Goal: Task Accomplishment & Management: Manage account settings

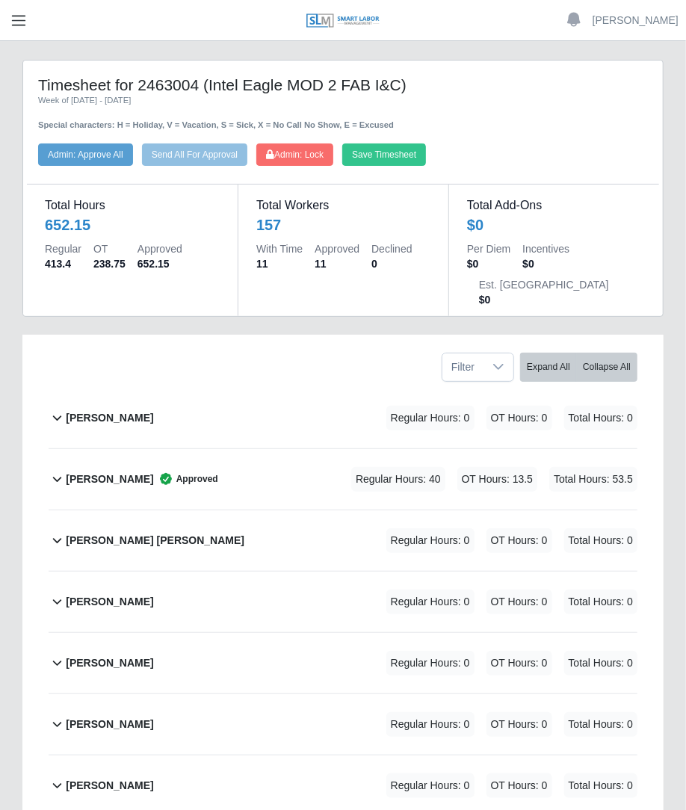
click at [24, 28] on button "button" at bounding box center [18, 20] width 37 height 25
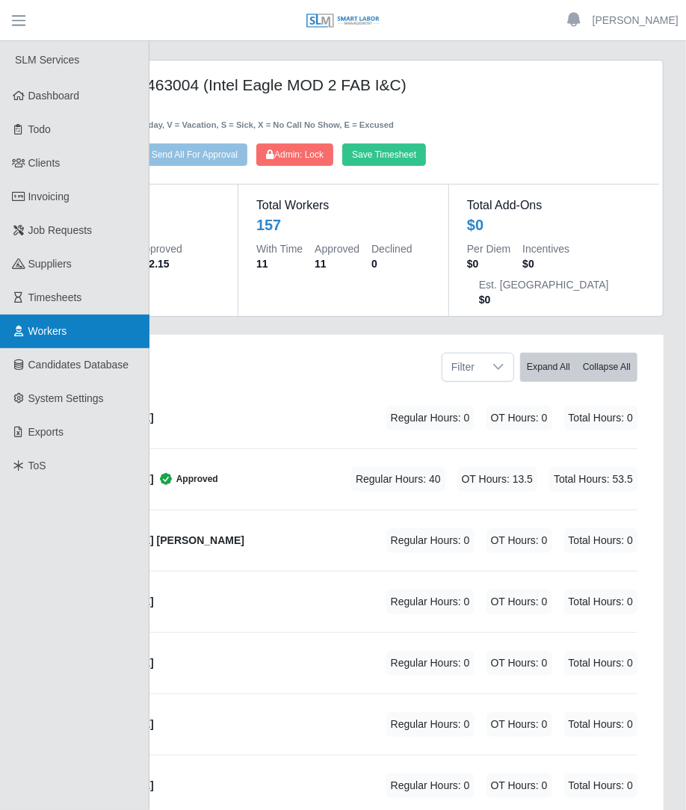
click at [67, 319] on link "Workers" at bounding box center [74, 331] width 149 height 34
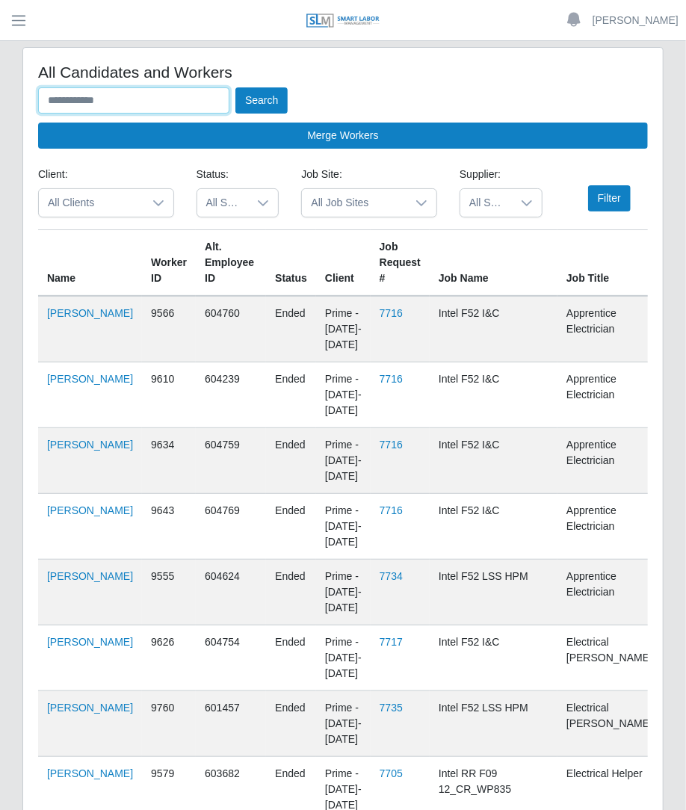
click at [145, 105] on input "text" at bounding box center [133, 100] width 191 height 26
type input "**********"
click at [235, 87] on button "Search" at bounding box center [261, 100] width 52 height 26
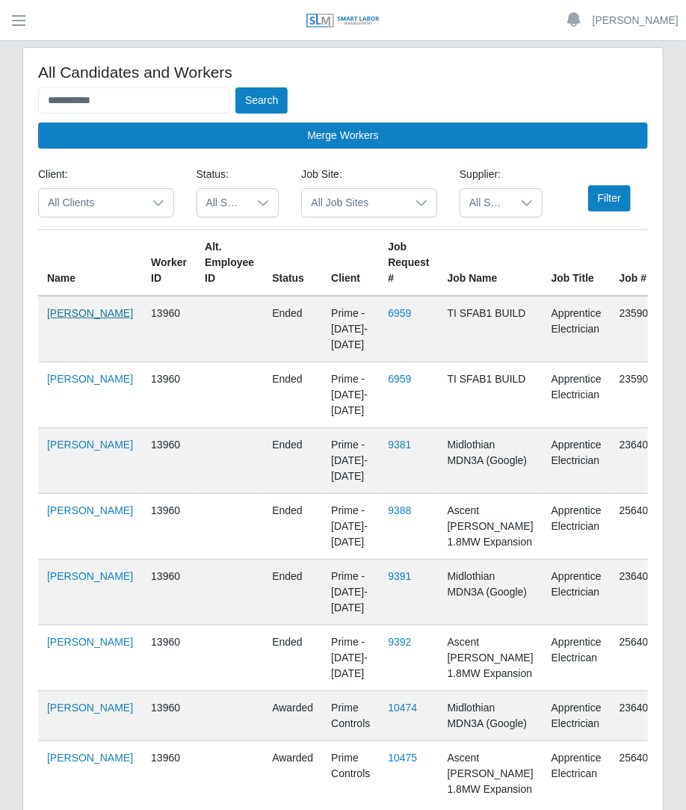
click at [61, 319] on link "[PERSON_NAME]" at bounding box center [90, 313] width 86 height 12
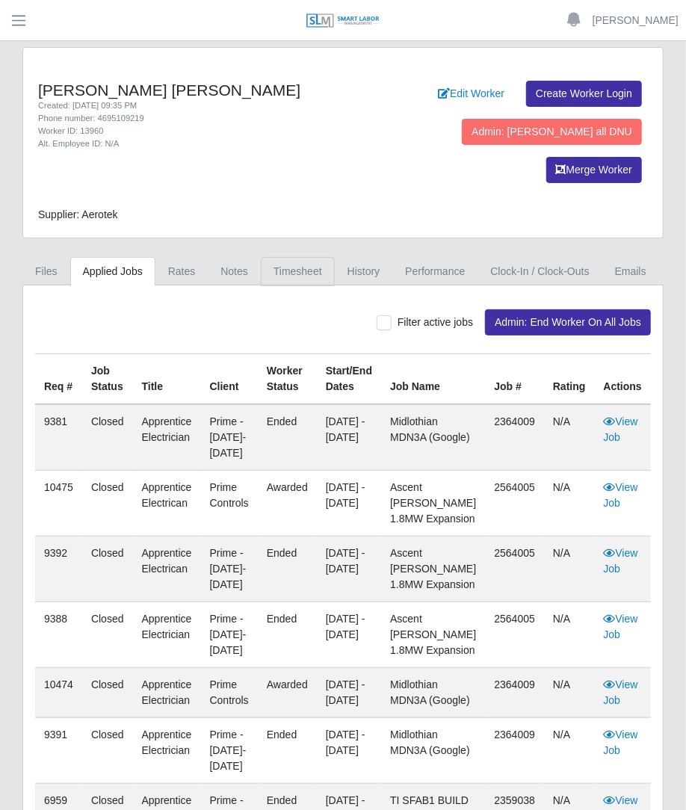
click at [289, 257] on link "Timesheet" at bounding box center [298, 271] width 74 height 29
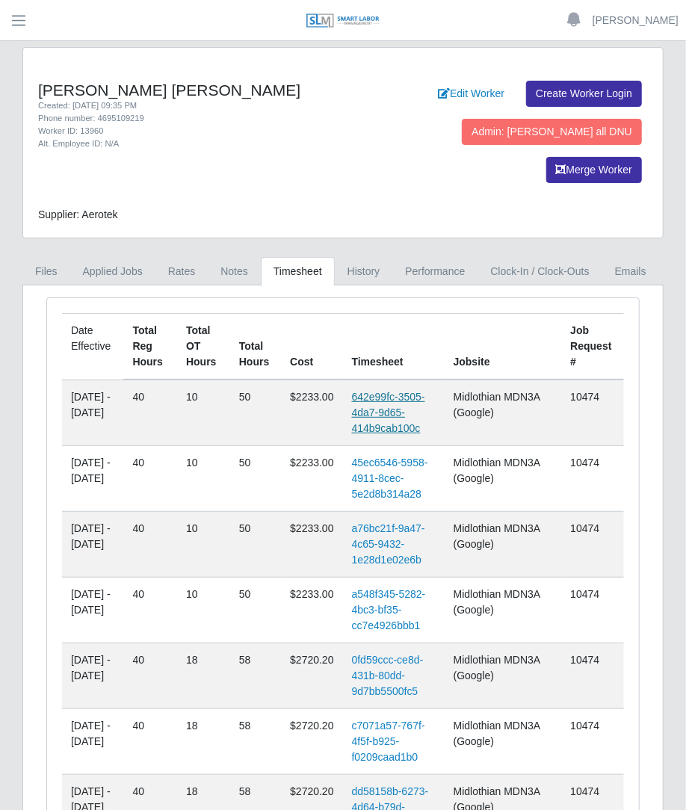
click at [397, 391] on link "642e99fc-3505-4da7-9d65-414b9cab100c" at bounding box center [388, 412] width 73 height 43
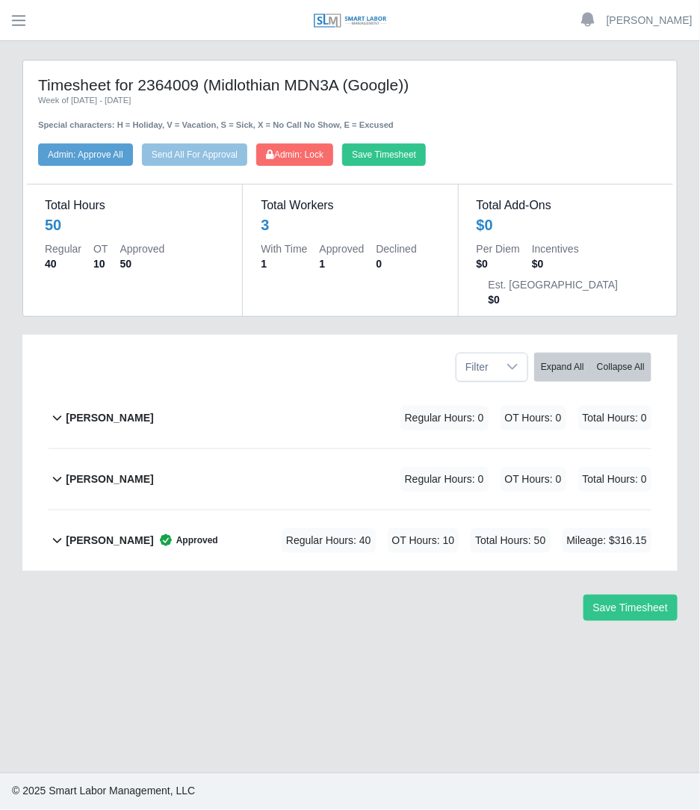
click at [247, 528] on div "Regular Hours: 40 OT Hours: 10 Total Hours: 50 Mileage: $316.15" at bounding box center [446, 540] width 412 height 25
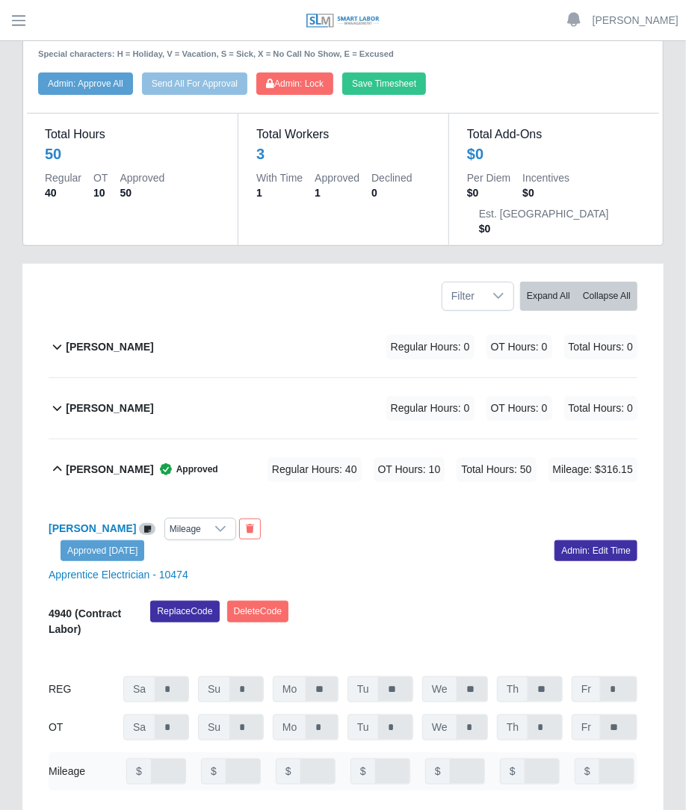
scroll to position [186, 0]
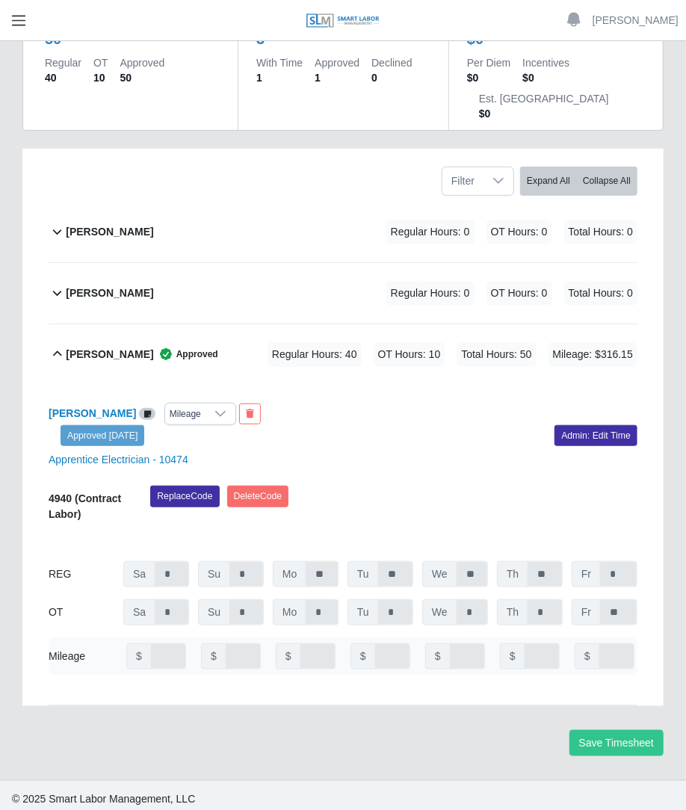
click at [19, 28] on span "button" at bounding box center [18, 20] width 19 height 17
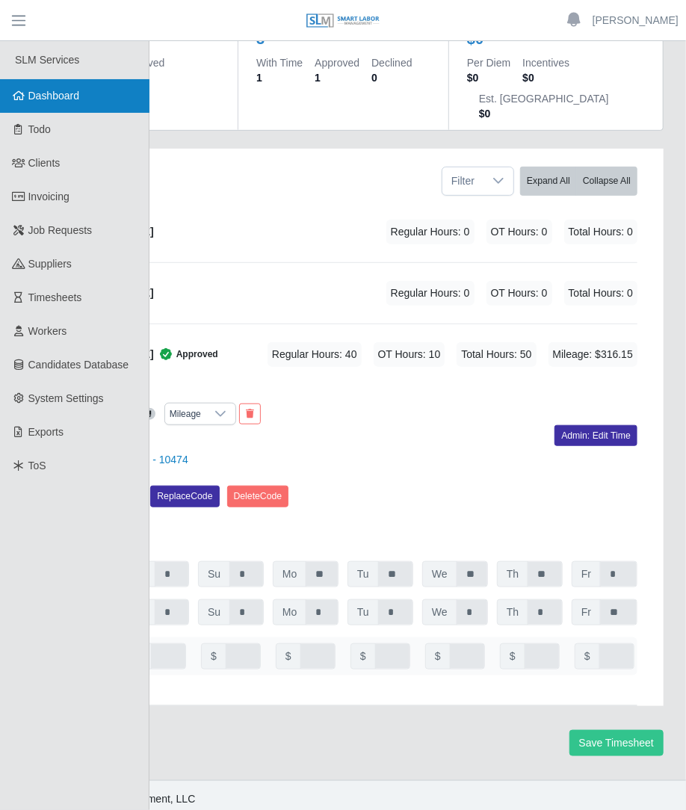
click at [41, 102] on span "Dashboard" at bounding box center [54, 96] width 52 height 12
